Goal: Task Accomplishment & Management: Manage account settings

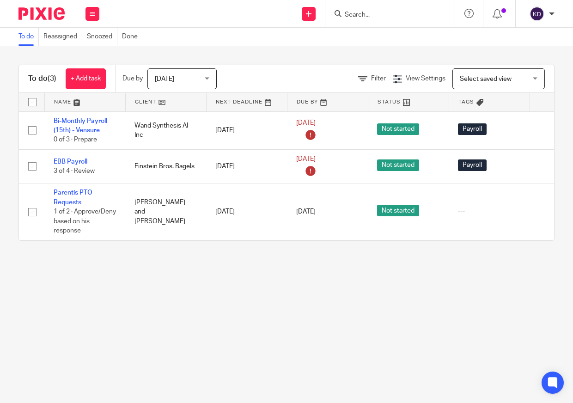
click at [45, 9] on img at bounding box center [41, 13] width 46 height 12
click at [180, 74] on span "[DATE]" at bounding box center [179, 78] width 49 height 19
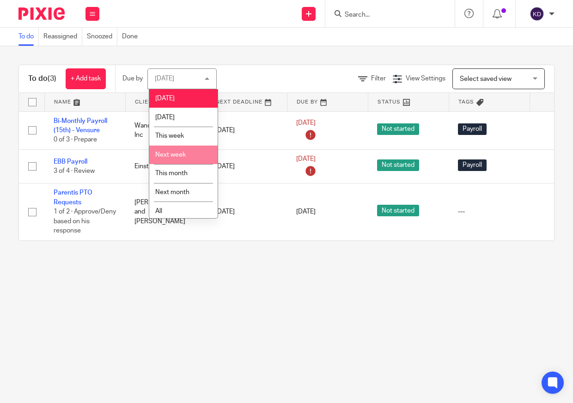
click at [183, 147] on li "Next week" at bounding box center [183, 155] width 68 height 19
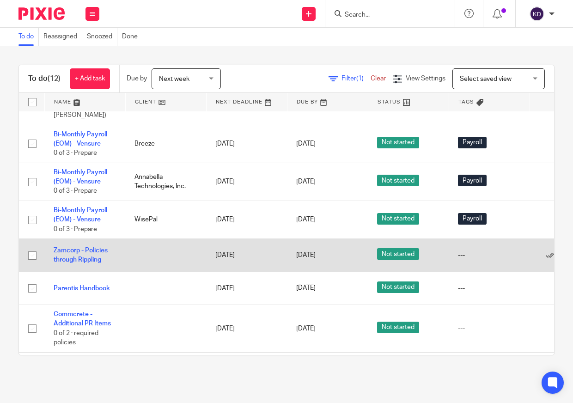
scroll to position [257, 0]
